Goal: Navigation & Orientation: Find specific page/section

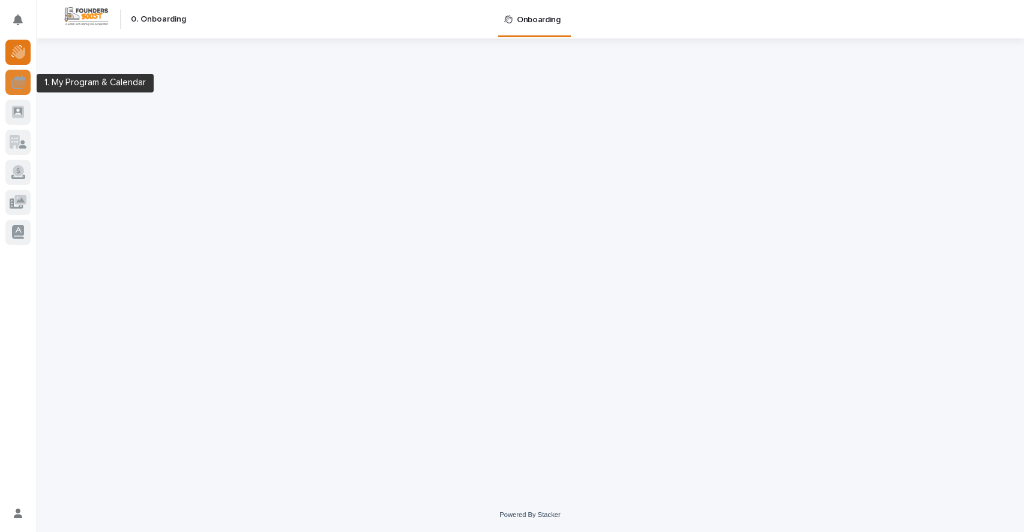
click at [21, 82] on icon at bounding box center [19, 83] width 11 height 6
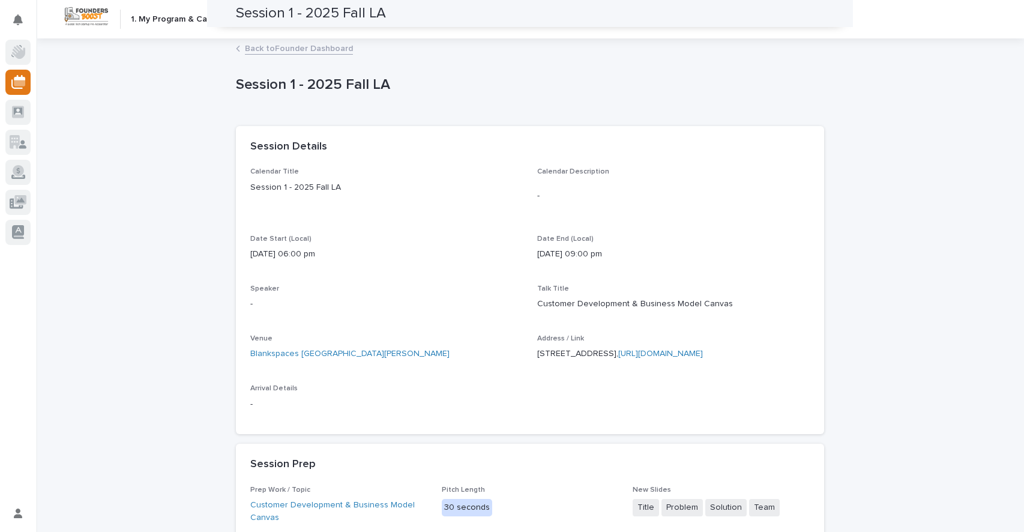
scroll to position [125, 0]
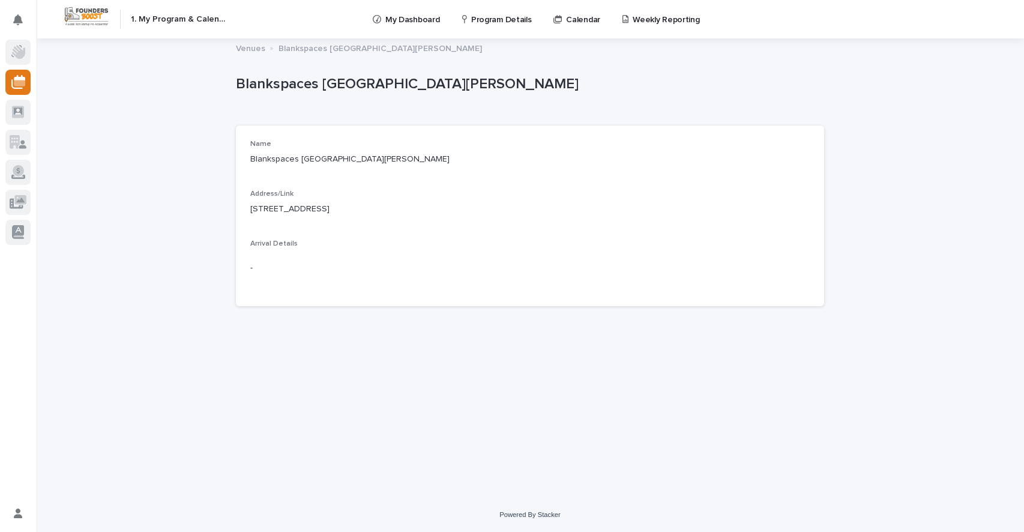
click at [346, 213] on p "3110 Main St, Santa Monica, Ca 90405" at bounding box center [515, 210] width 531 height 12
click at [313, 163] on p "Blankspaces Santa Monica" at bounding box center [529, 159] width 559 height 13
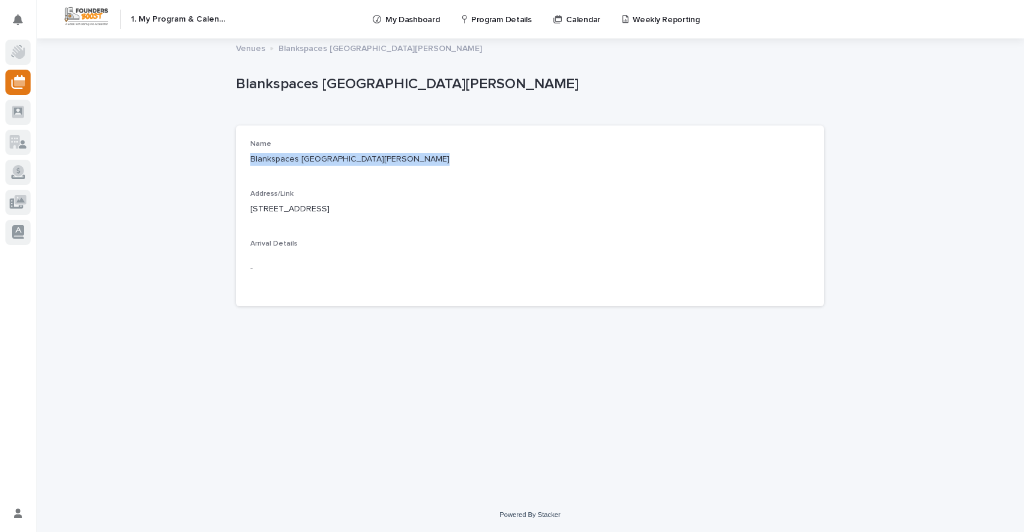
click at [313, 163] on p "Blankspaces [GEOGRAPHIC_DATA][PERSON_NAME]" at bounding box center [529, 159] width 559 height 13
click at [418, 211] on p "3110 Main St, Santa Monica, Ca 90405" at bounding box center [515, 210] width 531 height 12
copy div "Blankspaces Santa Monica Address/Link 3110 Main St, Santa Monica, Ca 90405"
click at [21, 19] on icon "Notifications" at bounding box center [18, 19] width 10 height 11
click at [10, 92] on link at bounding box center [17, 82] width 25 height 25
